Goal: Task Accomplishment & Management: Complete application form

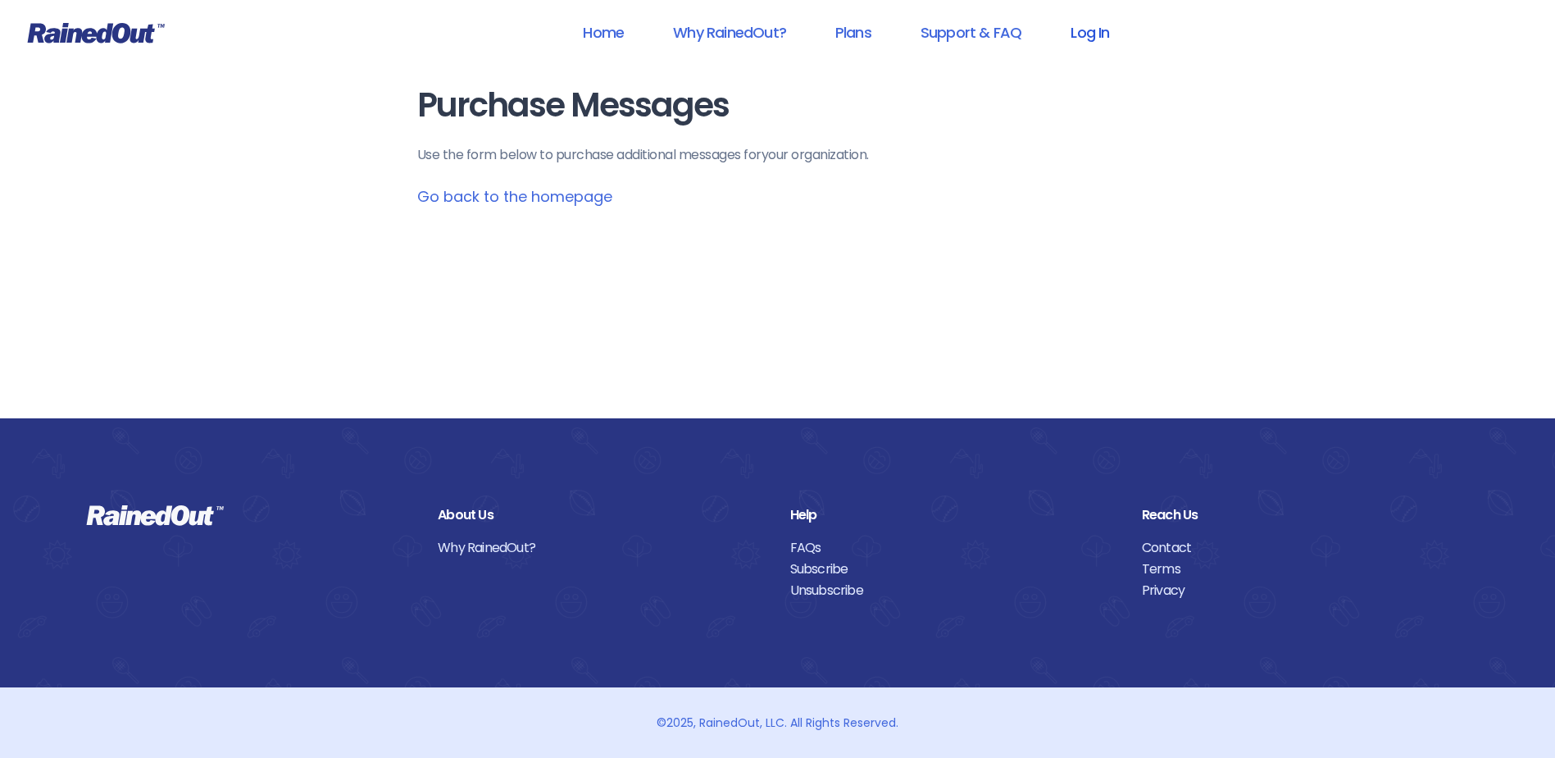
click at [1095, 38] on link "Log In" at bounding box center [1089, 32] width 81 height 37
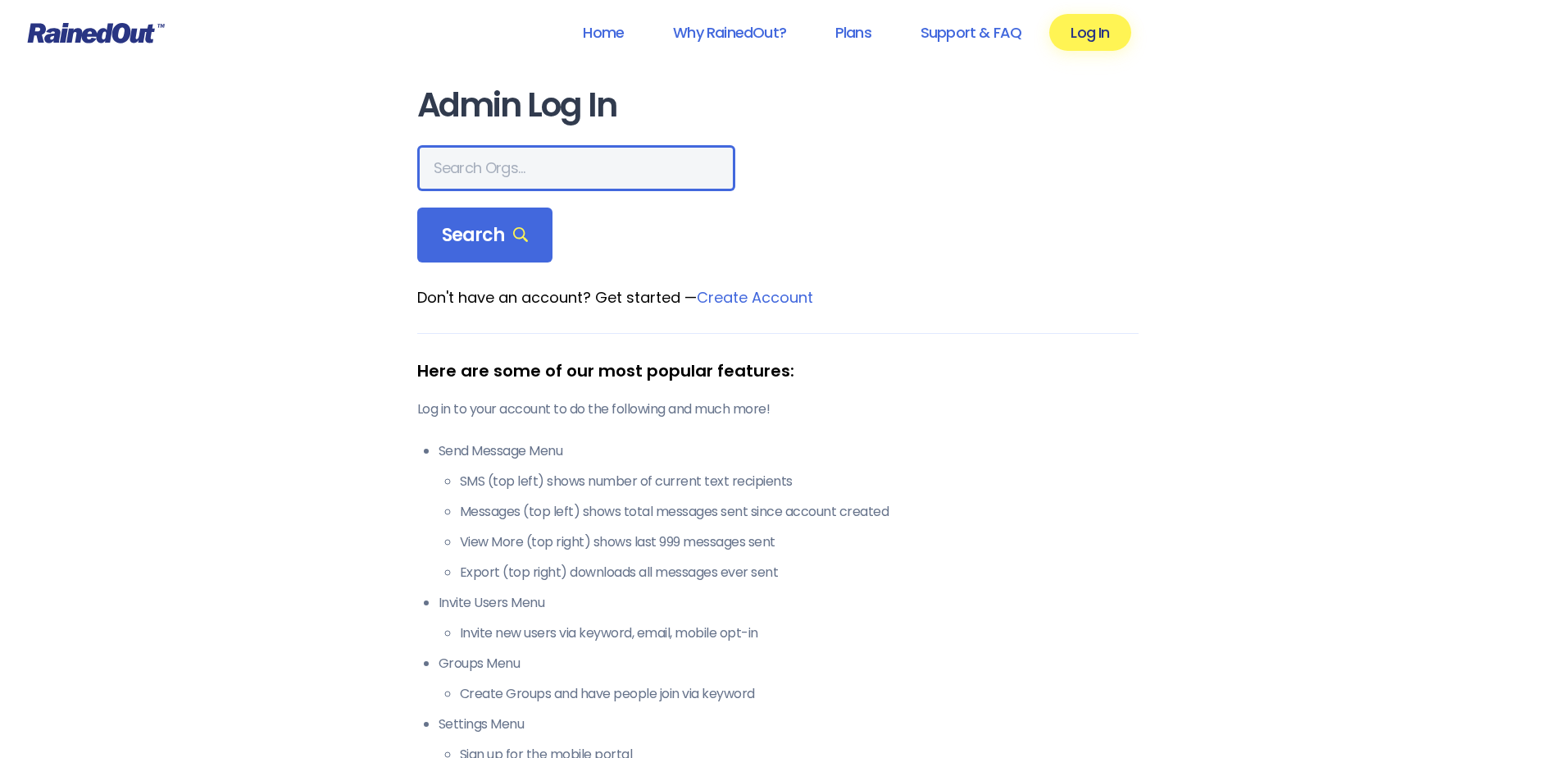
click at [526, 162] on input "text" at bounding box center [576, 168] width 318 height 46
type input "[PERSON_NAME]"
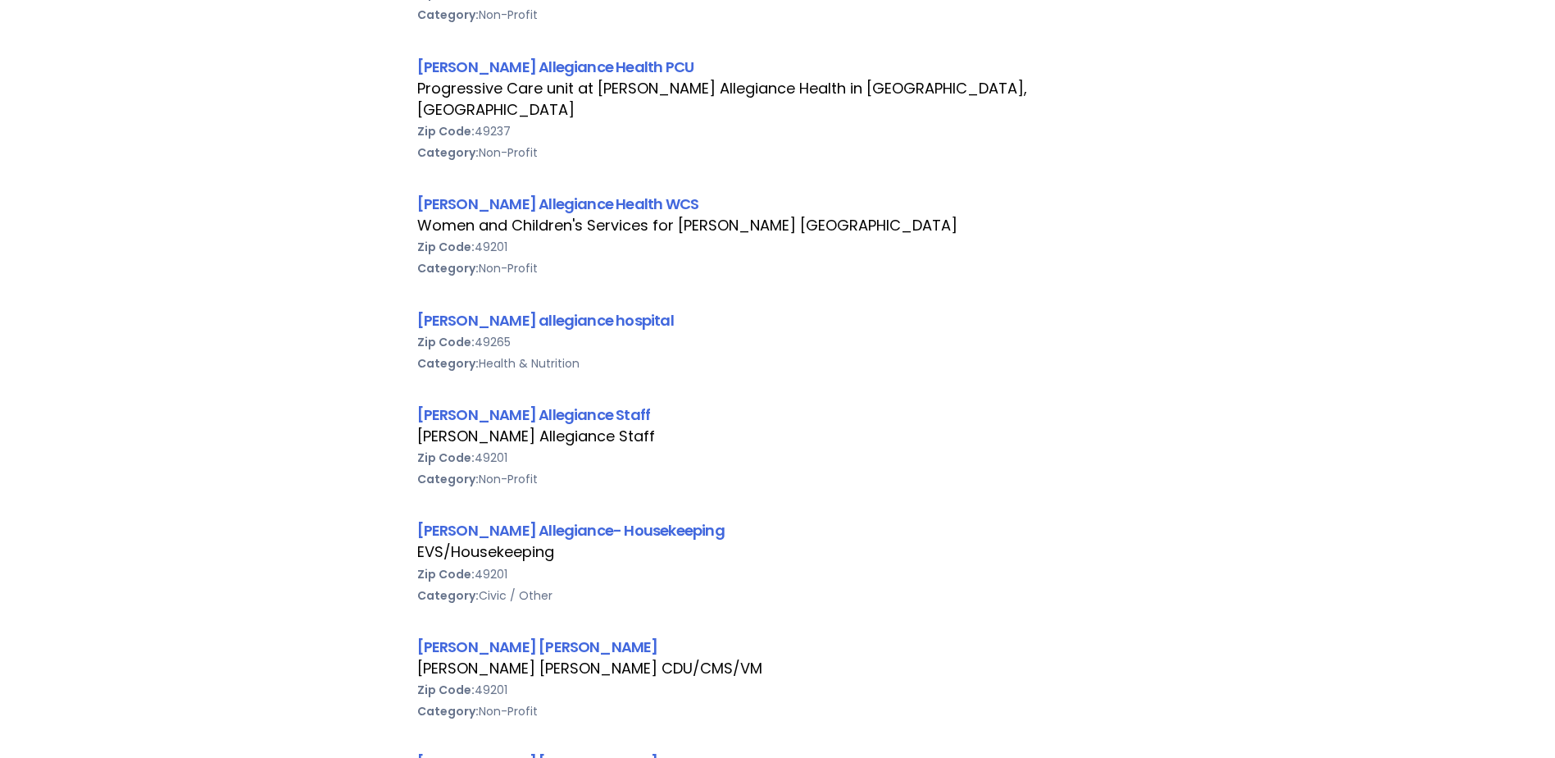
scroll to position [1066, 0]
click at [526, 403] on link "[PERSON_NAME] Allegiance Staff" at bounding box center [534, 413] width 234 height 20
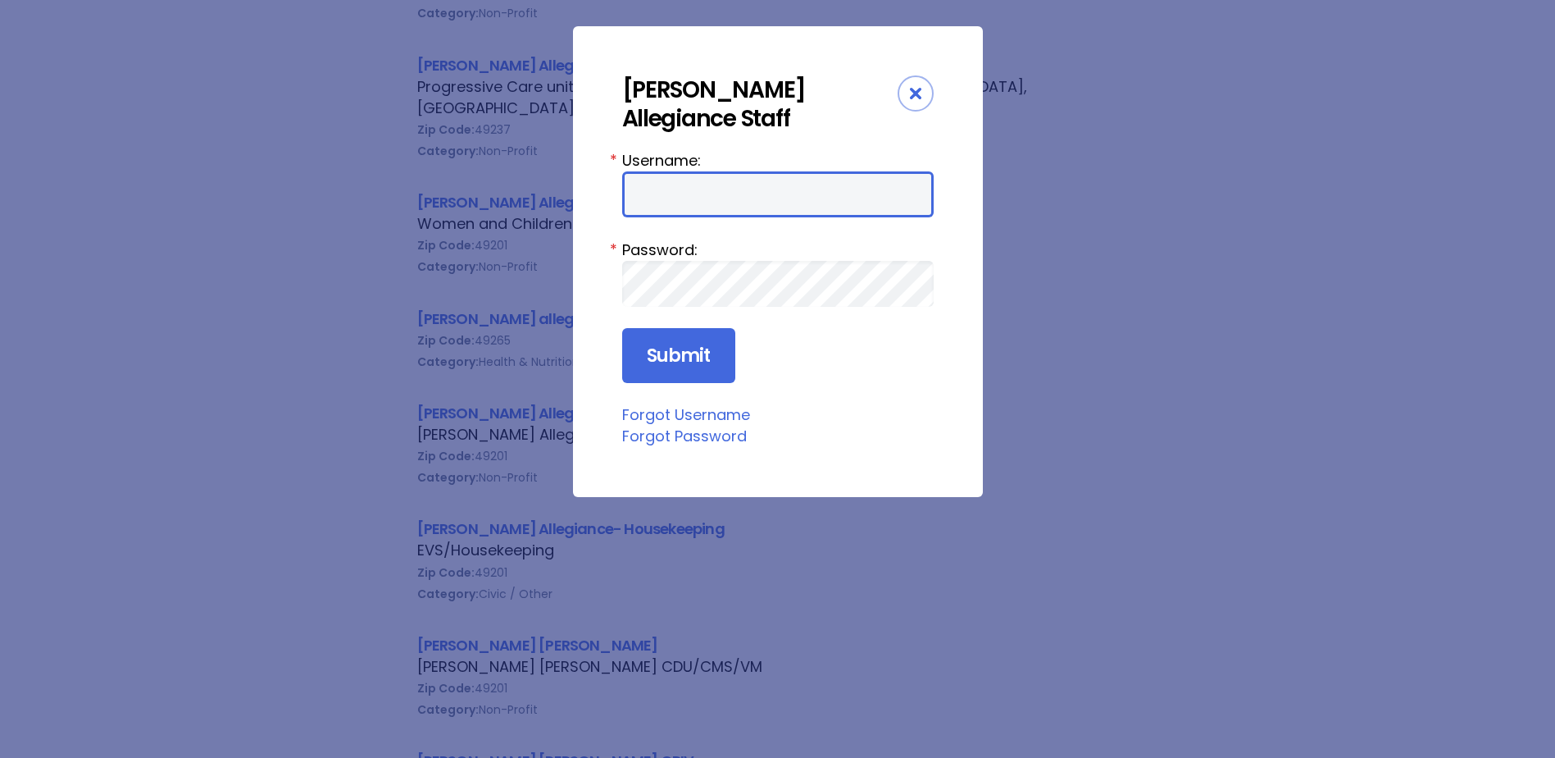
type input "HFAstaff"
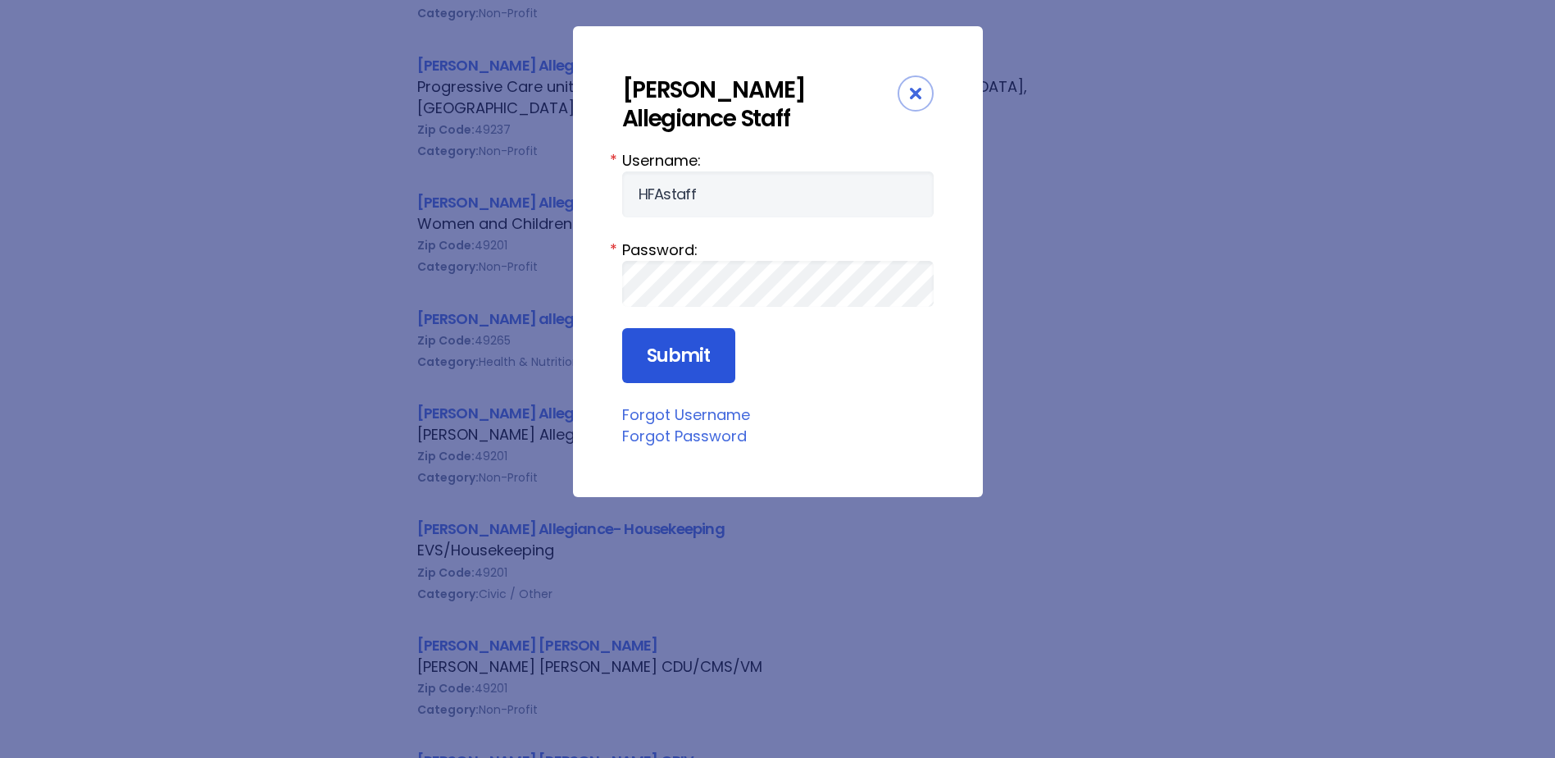
click at [680, 355] on input "Submit" at bounding box center [678, 356] width 113 height 56
click at [680, 358] on input "Submit" at bounding box center [678, 356] width 113 height 56
